Goal: Information Seeking & Learning: Learn about a topic

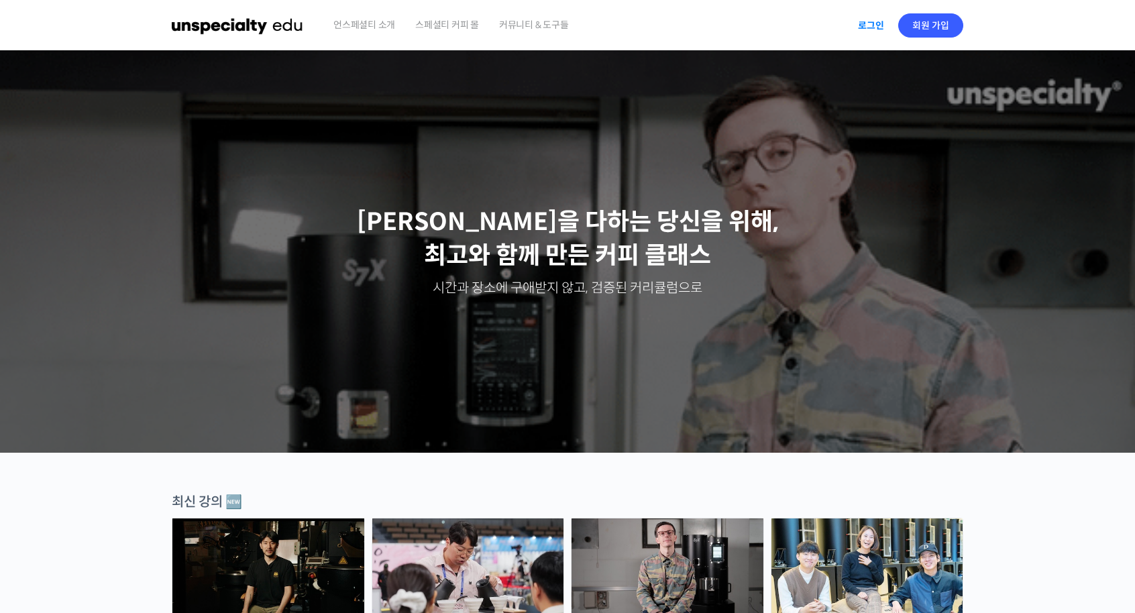
click at [864, 16] on link "로그인" at bounding box center [871, 25] width 42 height 31
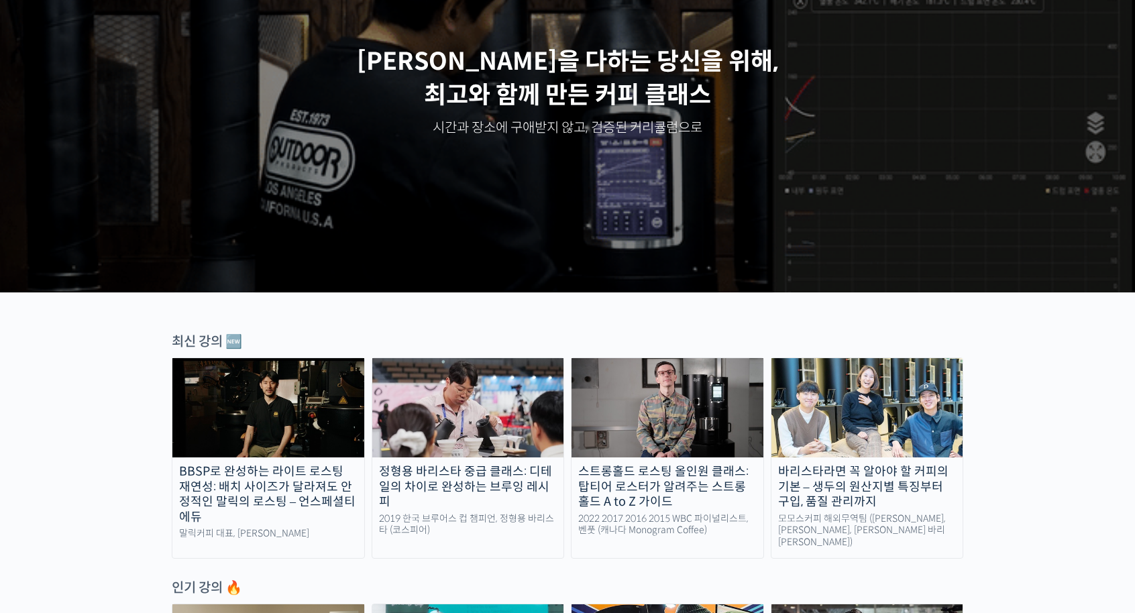
scroll to position [335, 0]
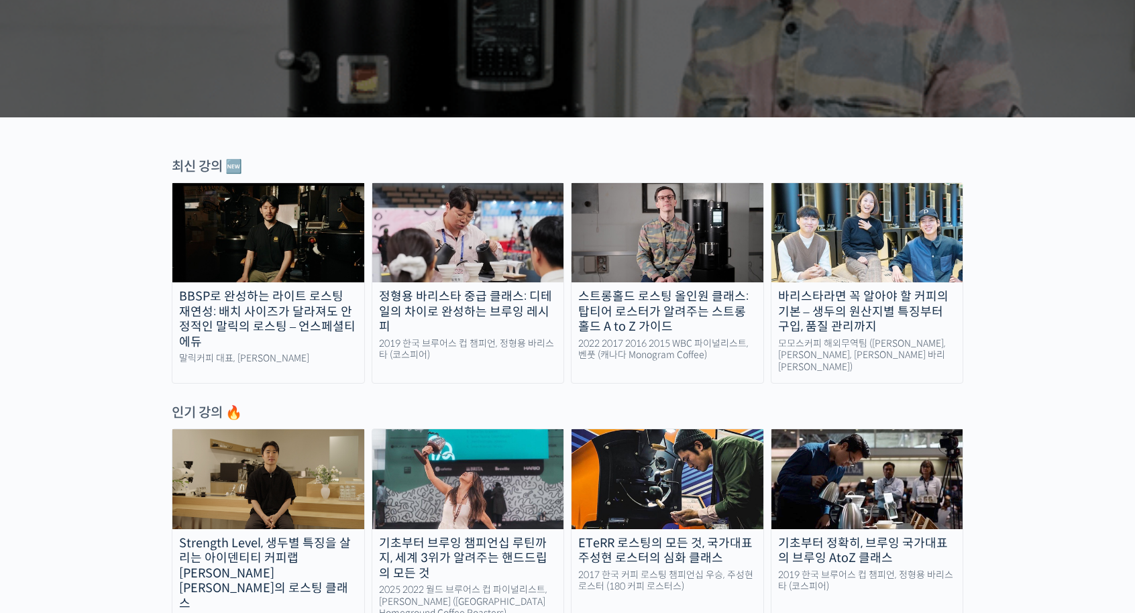
click at [856, 214] on img at bounding box center [867, 232] width 192 height 99
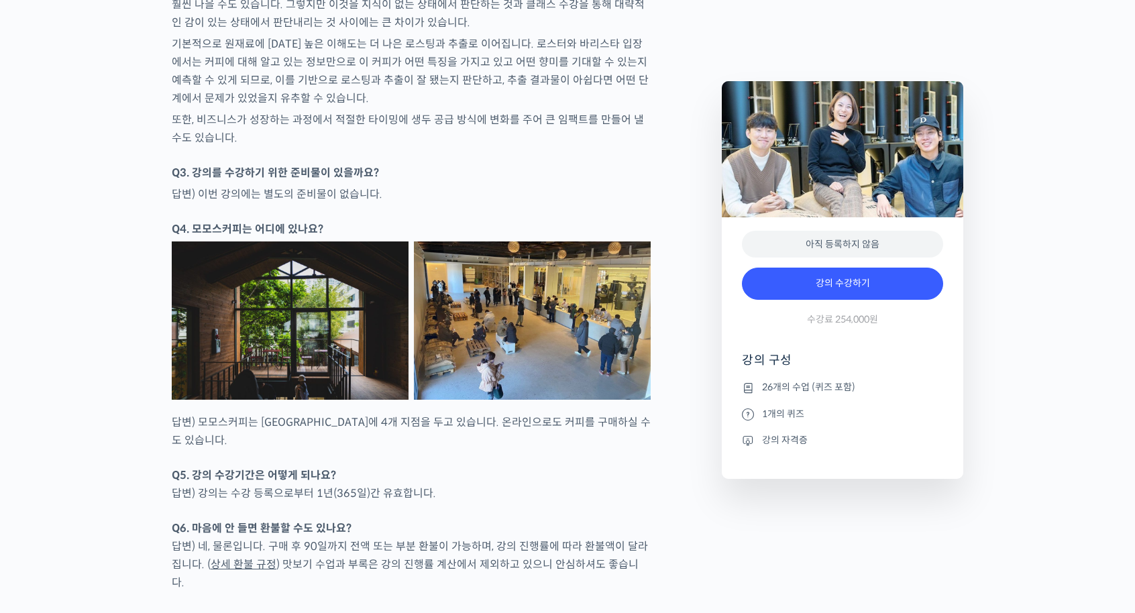
scroll to position [6102, 0]
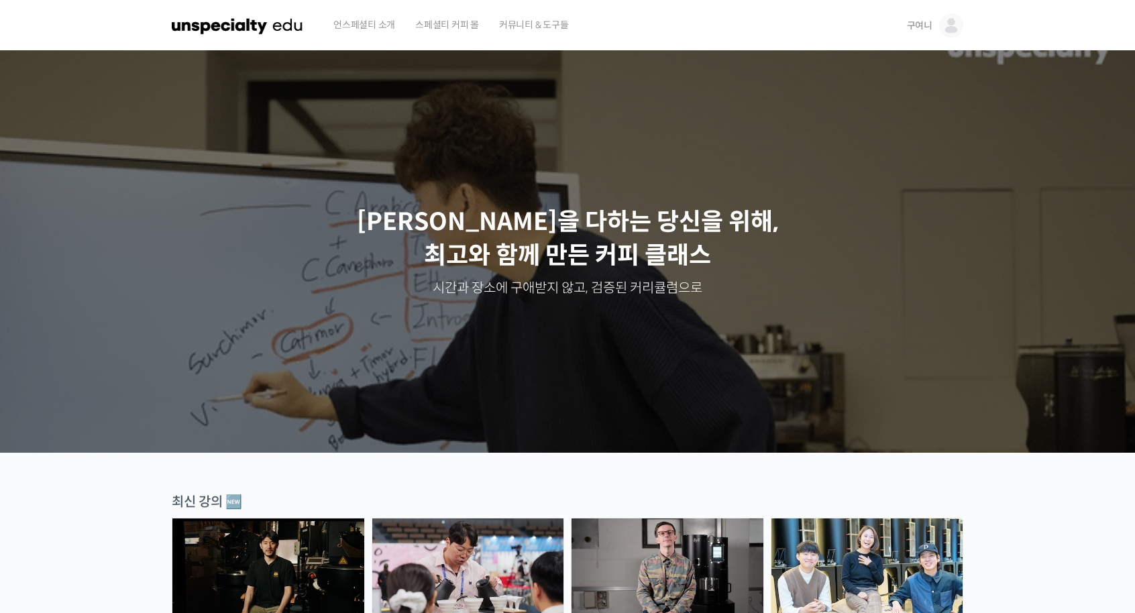
click at [930, 30] on span "구여니" at bounding box center [919, 25] width 25 height 12
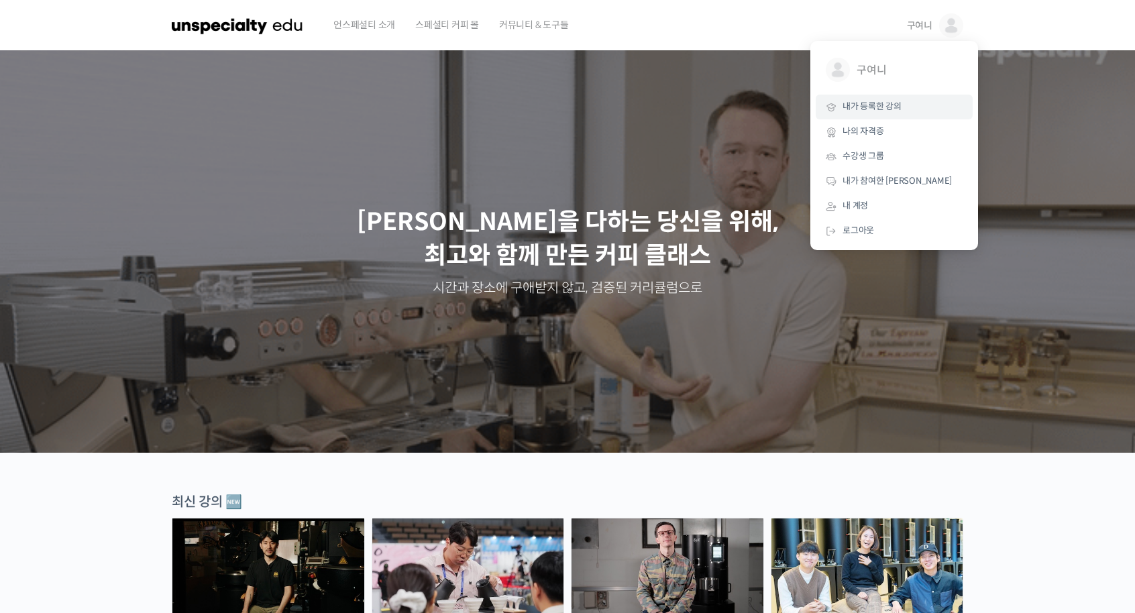
click at [893, 105] on span "내가 등록한 강의" at bounding box center [871, 106] width 59 height 11
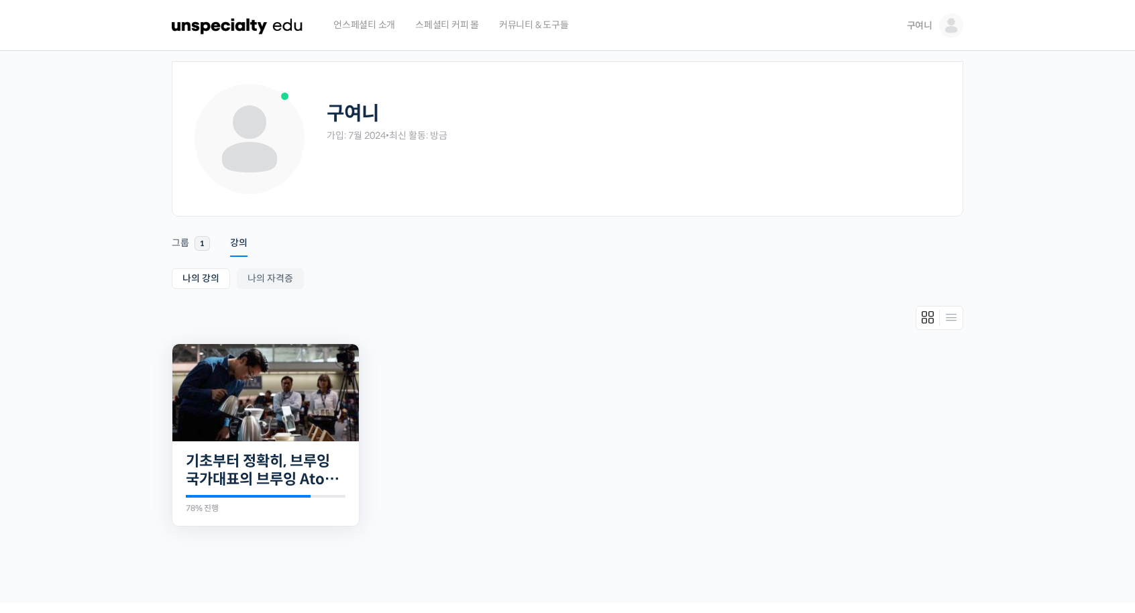
click at [353, 404] on img at bounding box center [265, 392] width 186 height 97
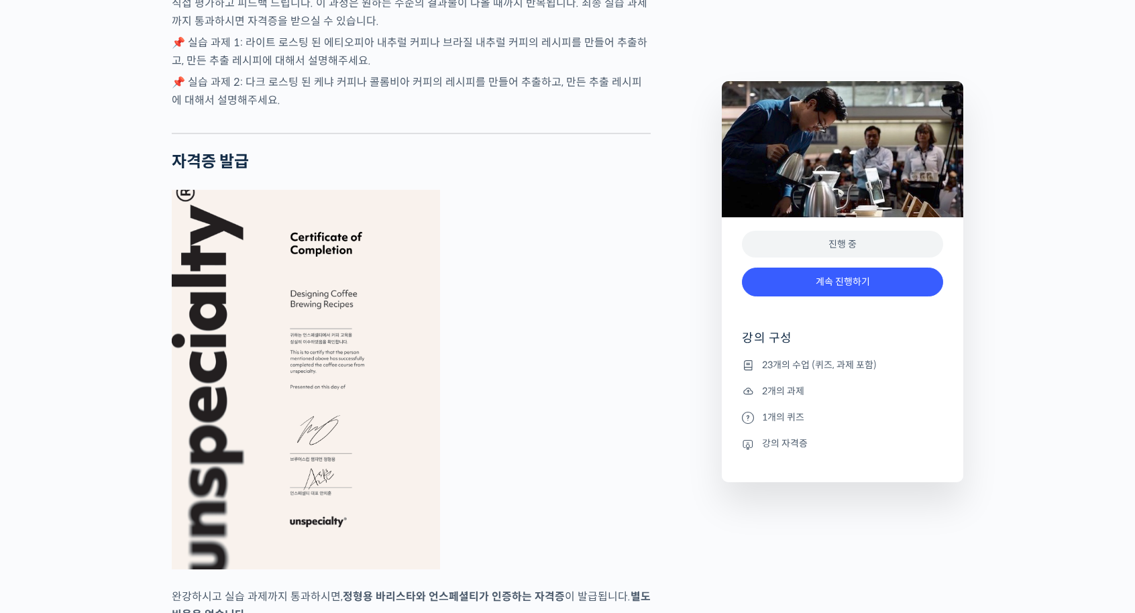
scroll to position [5230, 0]
